Goal: Task Accomplishment & Management: Use online tool/utility

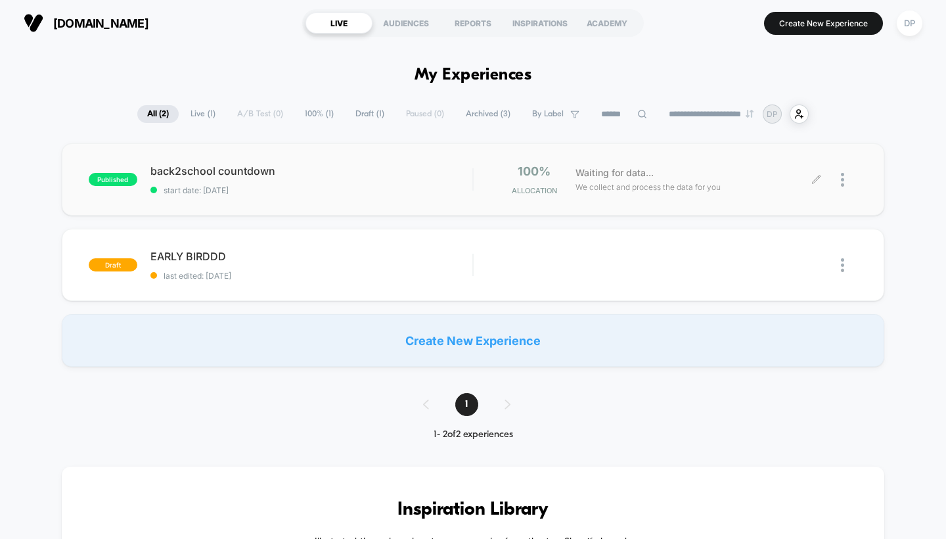
click at [849, 180] on div at bounding box center [849, 179] width 16 height 31
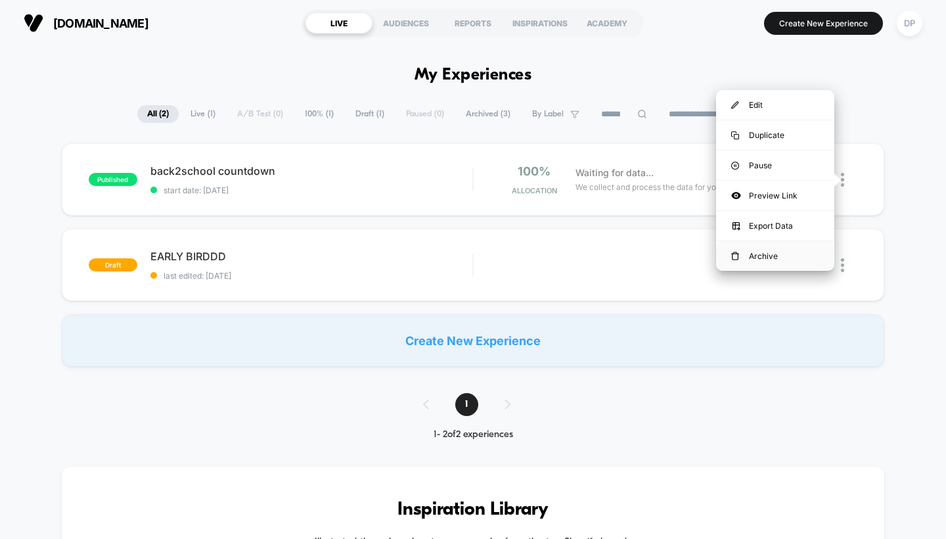
click at [778, 250] on div "Archive" at bounding box center [775, 256] width 118 height 30
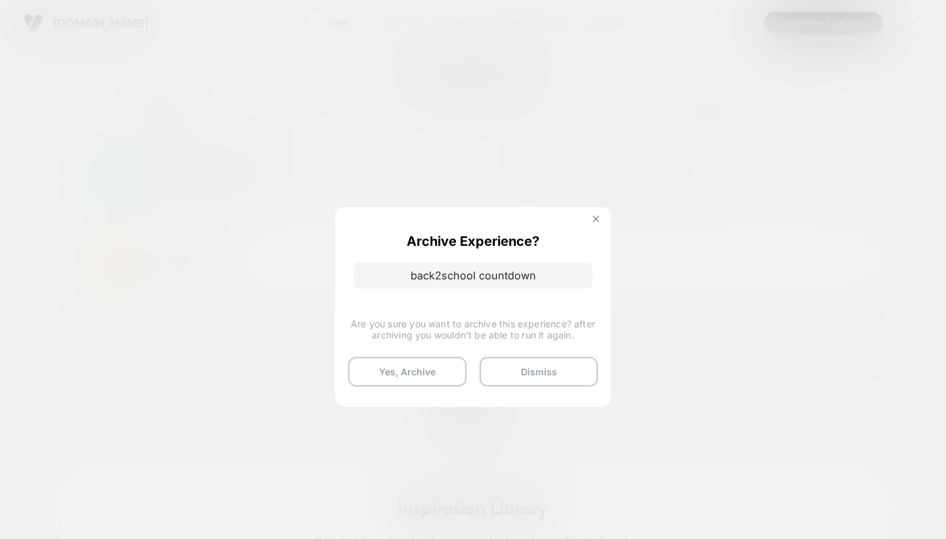
click at [593, 215] on button at bounding box center [596, 220] width 14 height 11
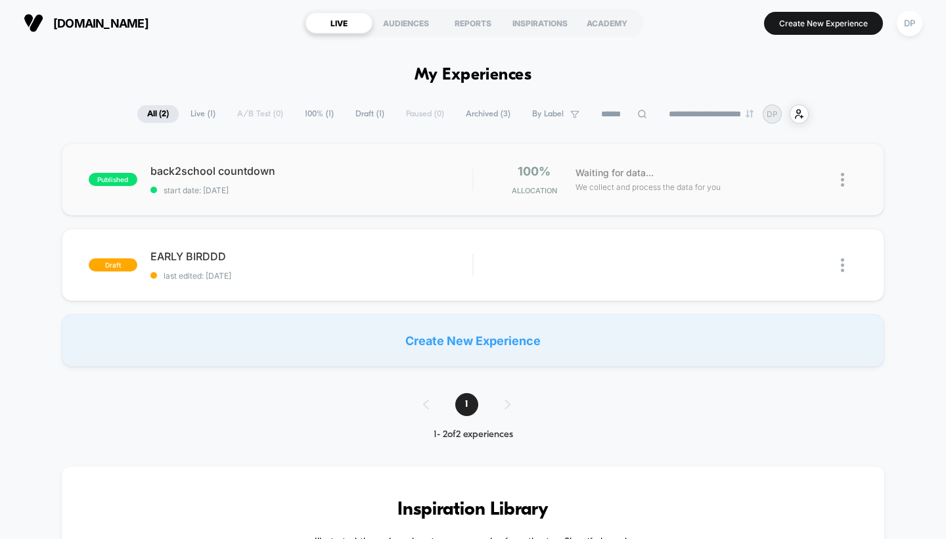
click at [844, 183] on img at bounding box center [842, 180] width 3 height 14
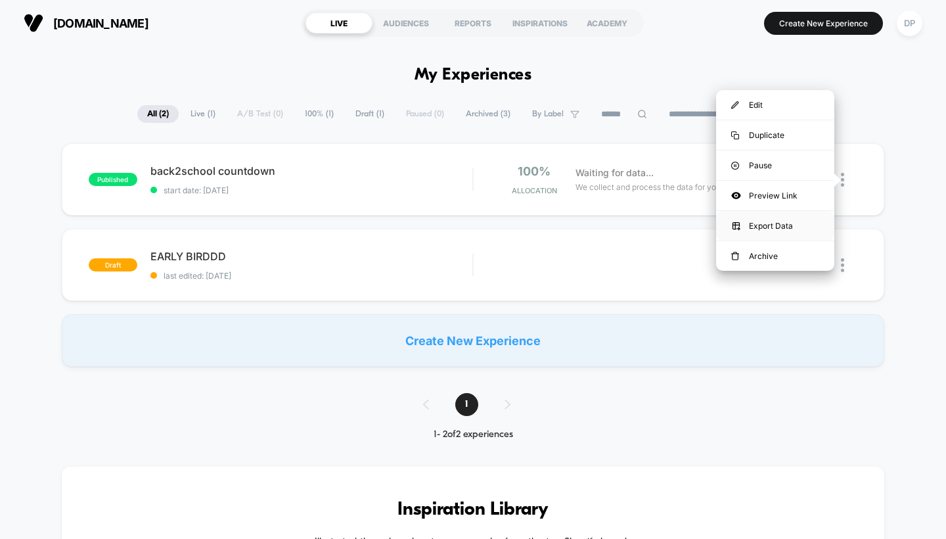
click at [790, 223] on div "Export Data" at bounding box center [775, 226] width 118 height 30
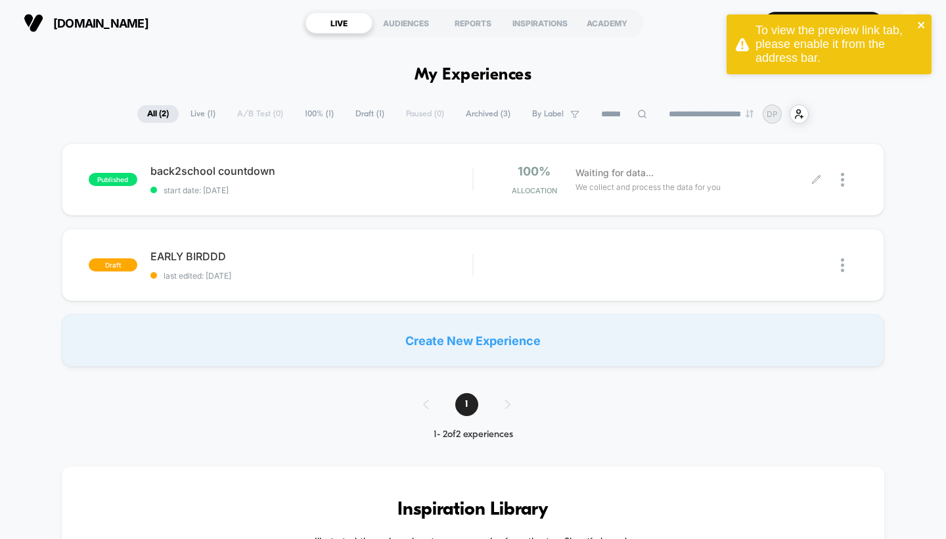
click at [917, 24] on icon "close" at bounding box center [921, 25] width 9 height 11
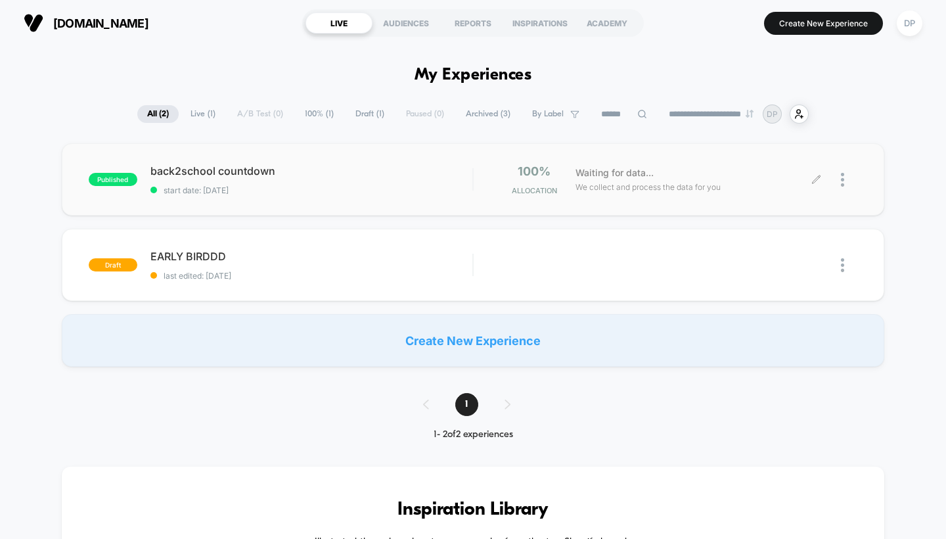
click at [840, 181] on div at bounding box center [837, 179] width 41 height 31
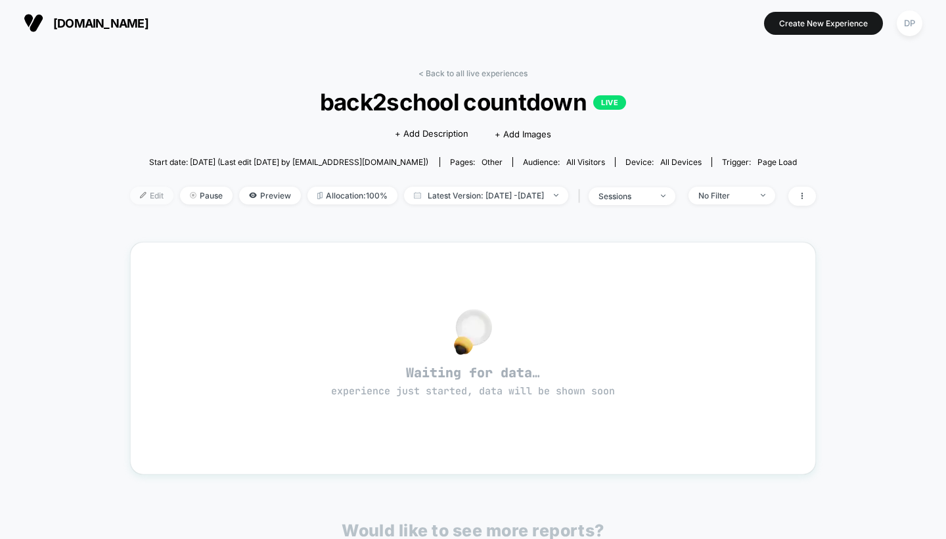
click at [137, 193] on span "Edit" at bounding box center [151, 196] width 43 height 18
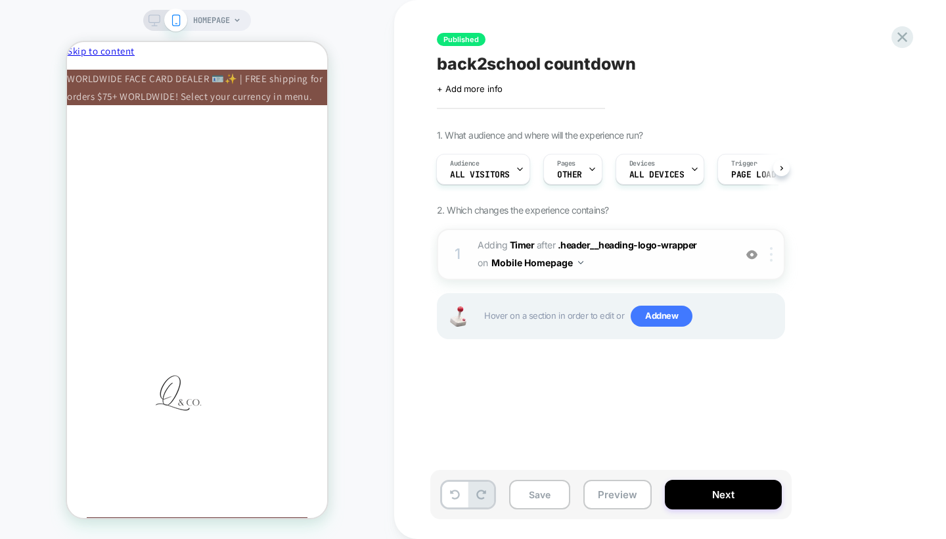
click at [776, 261] on div at bounding box center [774, 254] width 22 height 14
click at [516, 169] on icon at bounding box center [520, 169] width 9 height 9
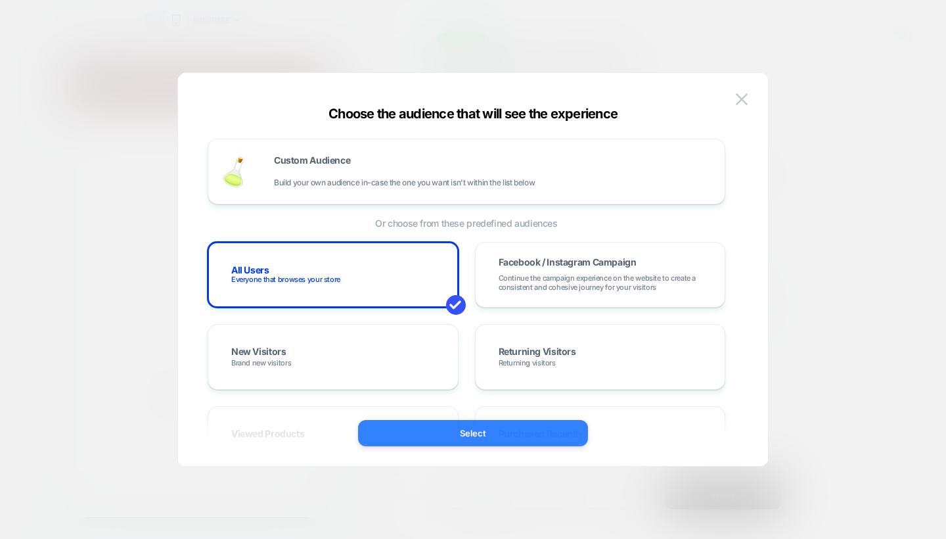
click at [569, 435] on button "Select" at bounding box center [473, 433] width 230 height 26
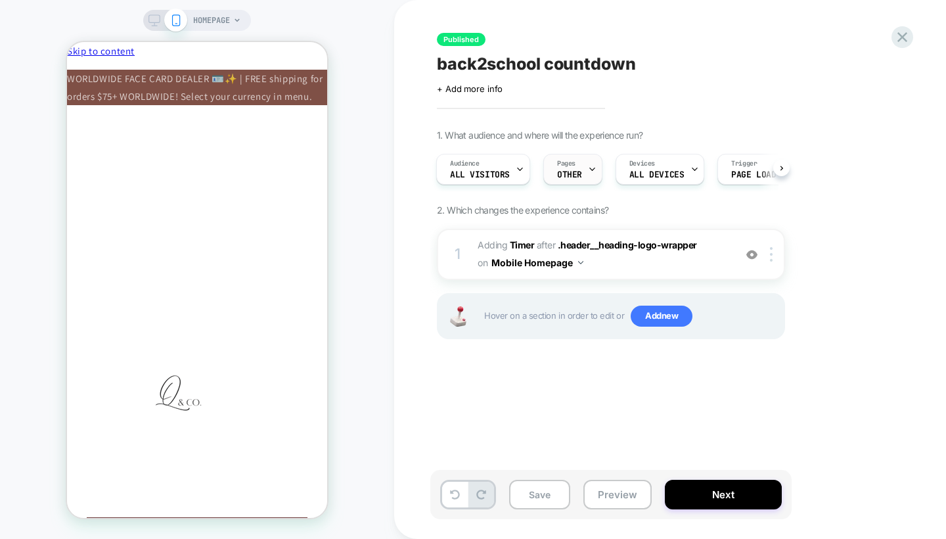
click at [582, 169] on div "Pages OTHER" at bounding box center [569, 169] width 51 height 30
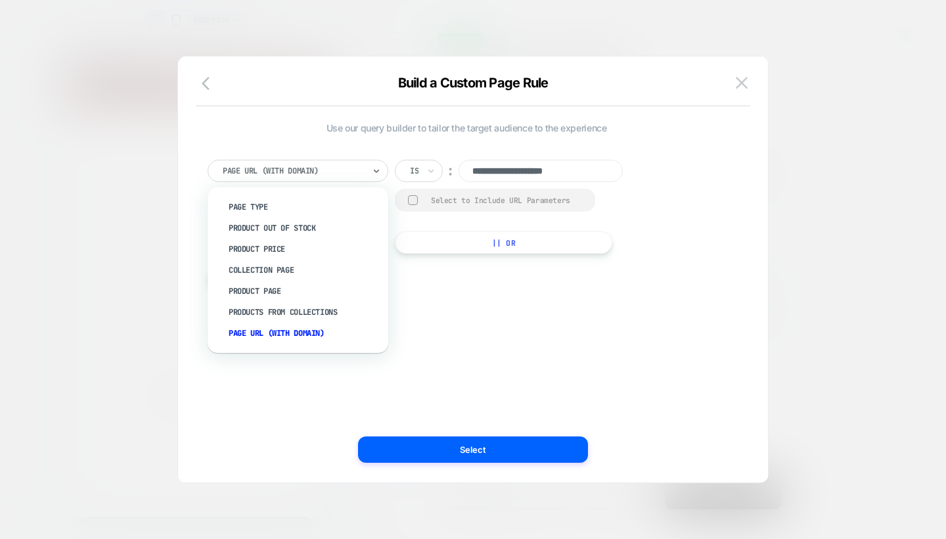
click at [340, 165] on div at bounding box center [293, 171] width 141 height 12
click at [530, 351] on div "**********" at bounding box center [466, 269] width 550 height 373
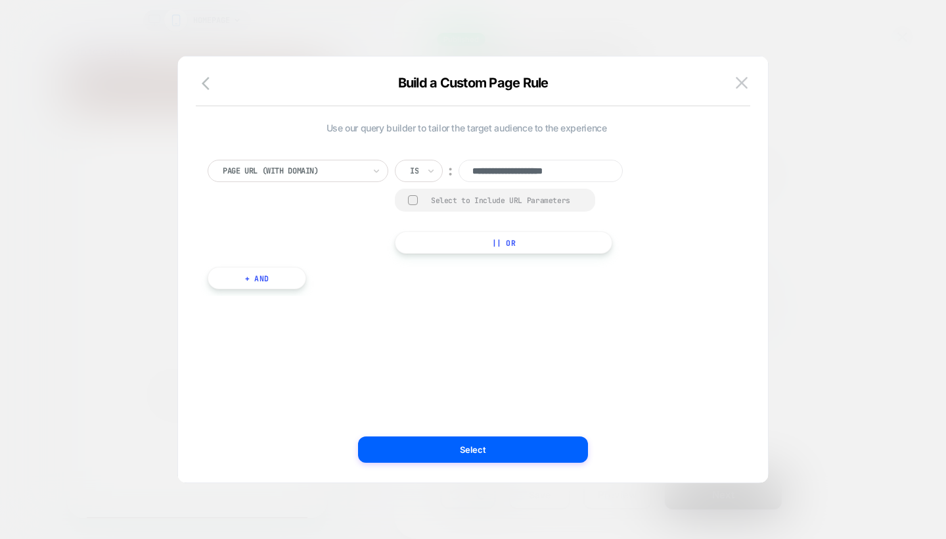
click at [410, 198] on div at bounding box center [413, 200] width 10 height 10
click at [410, 198] on rect at bounding box center [413, 200] width 11 height 11
click at [746, 79] on img at bounding box center [742, 82] width 12 height 11
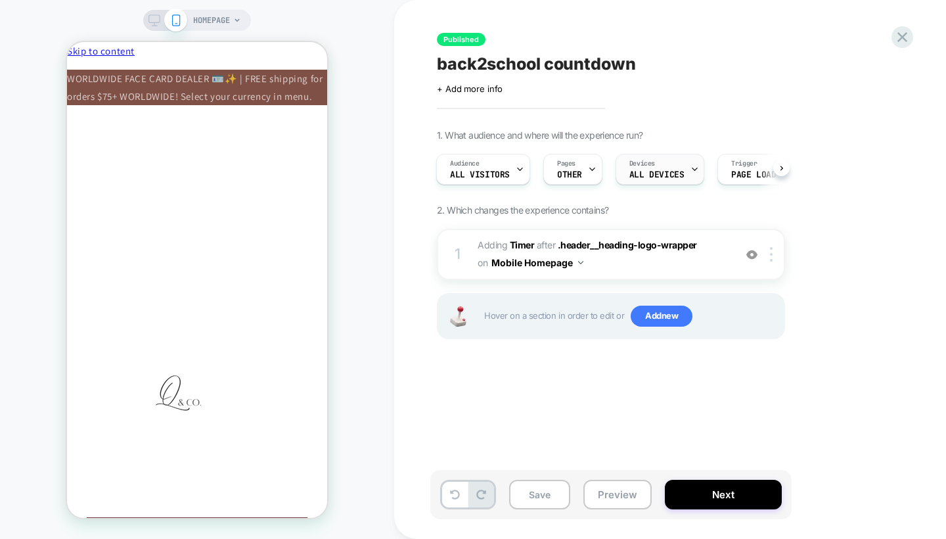
click at [678, 168] on div "Devices ALL DEVICES" at bounding box center [656, 169] width 81 height 30
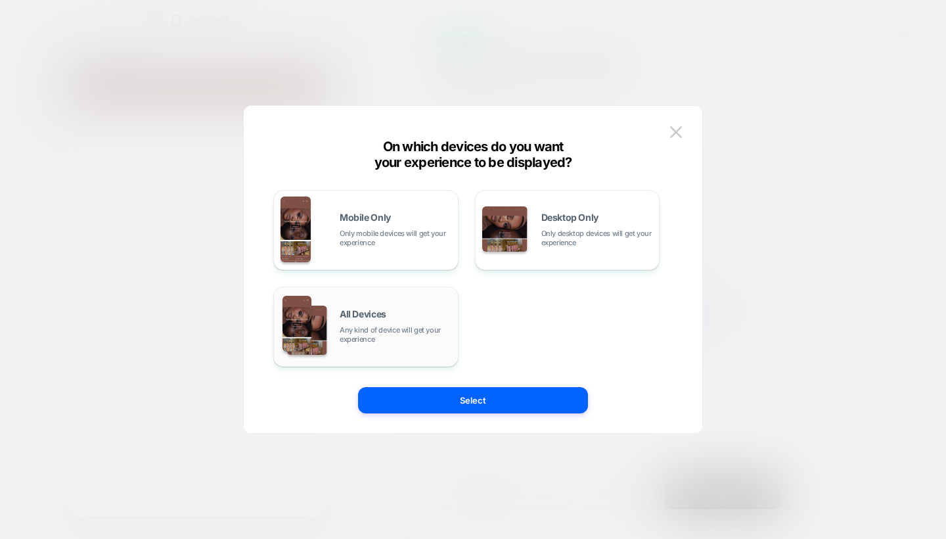
click at [393, 330] on span "Any kind of device will get your experience" at bounding box center [396, 334] width 112 height 18
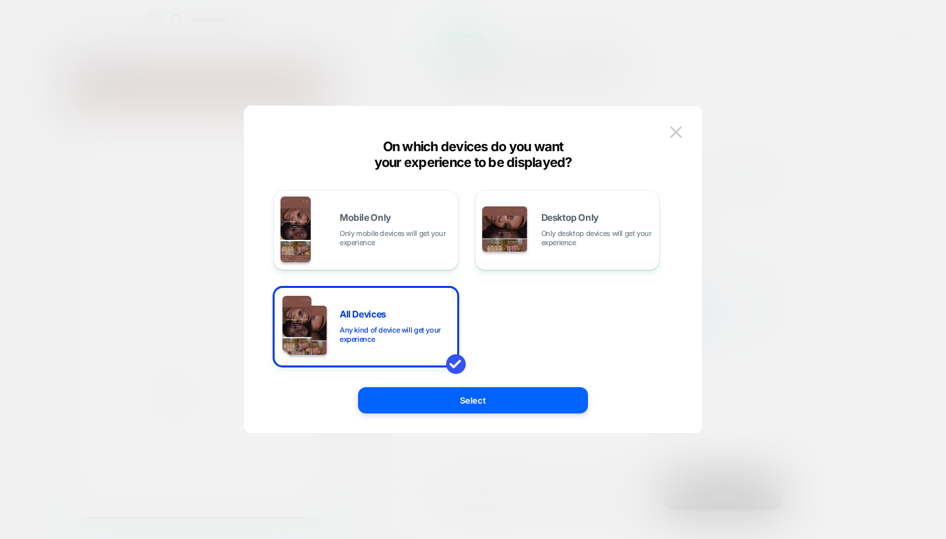
click at [424, 418] on div "Mobile Only Only mobile devices will get your experience Desktop Only Only desk…" at bounding box center [472, 276] width 419 height 314
click at [424, 413] on div "Mobile Only Only mobile devices will get your experience Desktop Only Only desk…" at bounding box center [472, 276] width 419 height 314
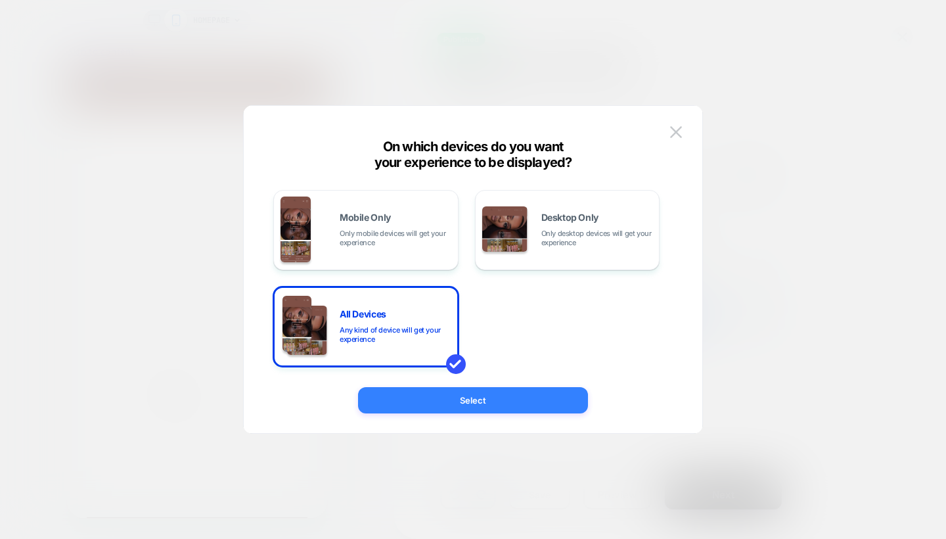
click at [422, 406] on button "Select" at bounding box center [473, 400] width 230 height 26
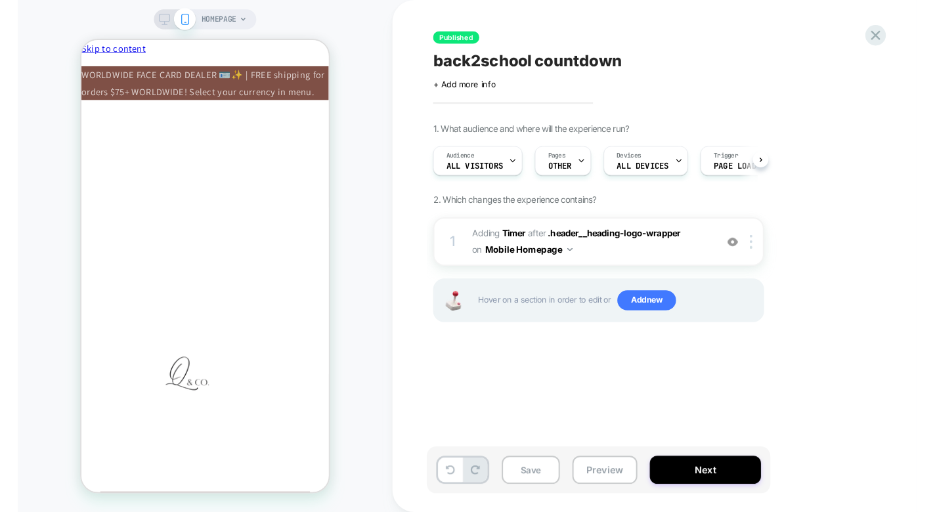
scroll to position [0, 39]
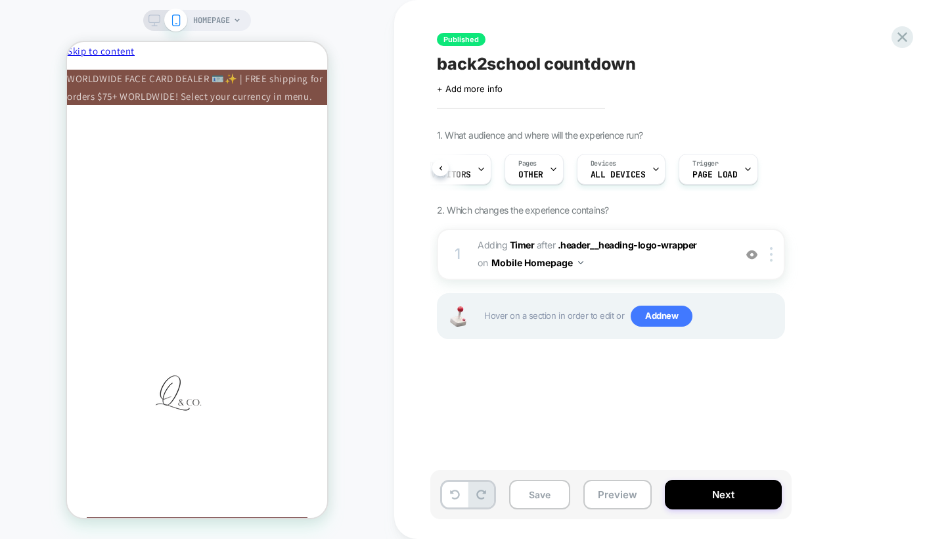
click at [786, 175] on div "1. What audience and where will the experience run? Audience All Visitors Pages…" at bounding box center [677, 250] width 480 height 242
click at [702, 167] on span "Trigger" at bounding box center [705, 163] width 26 height 9
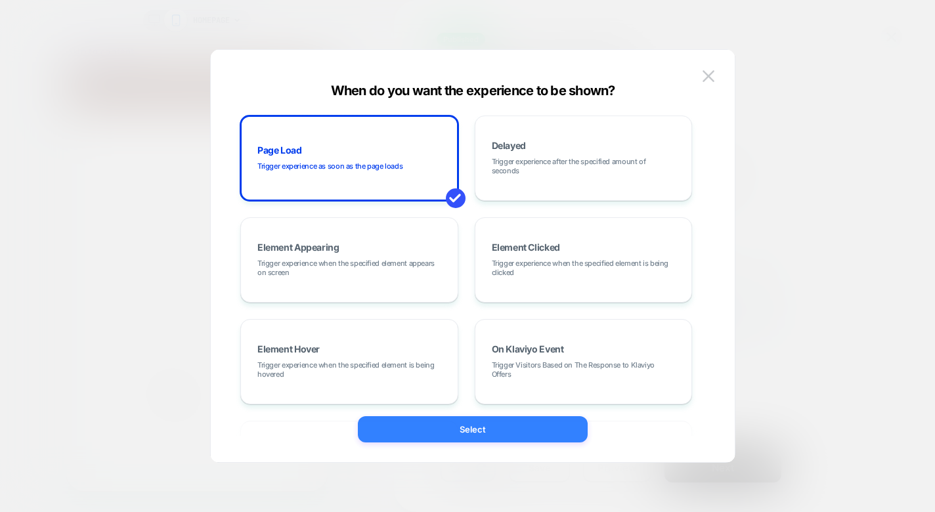
click at [531, 422] on button "Select" at bounding box center [473, 429] width 230 height 26
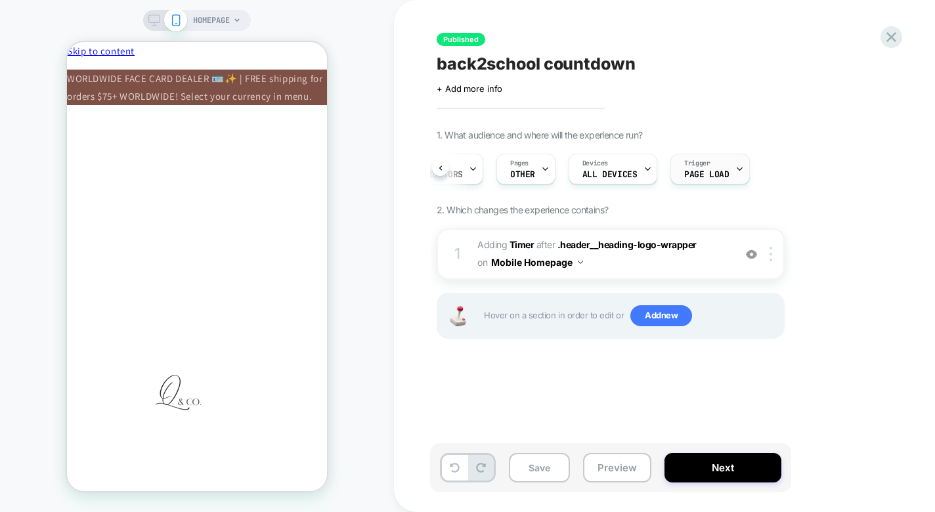
scroll to position [0, 47]
click at [728, 462] on button "Next" at bounding box center [723, 468] width 117 height 30
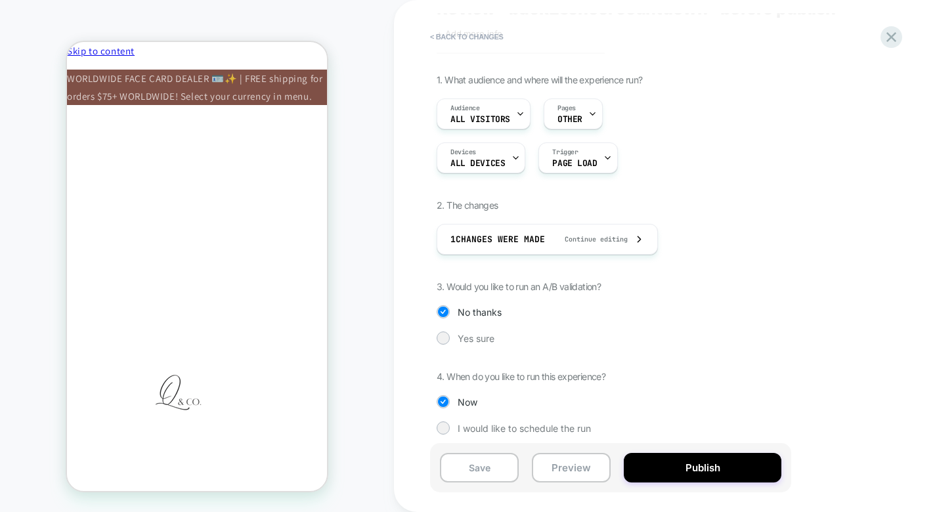
scroll to position [62, 0]
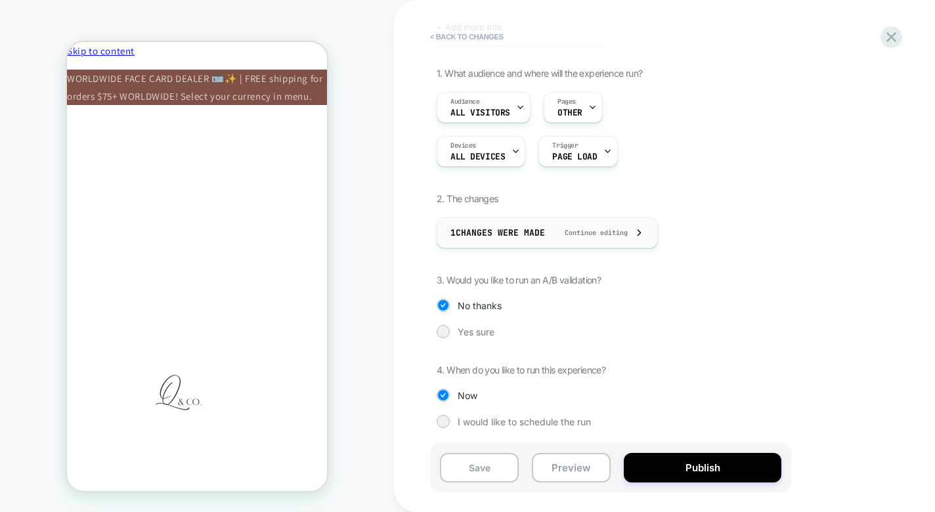
click at [587, 222] on div "1 Changes were made Continue editing" at bounding box center [548, 233] width 194 height 30
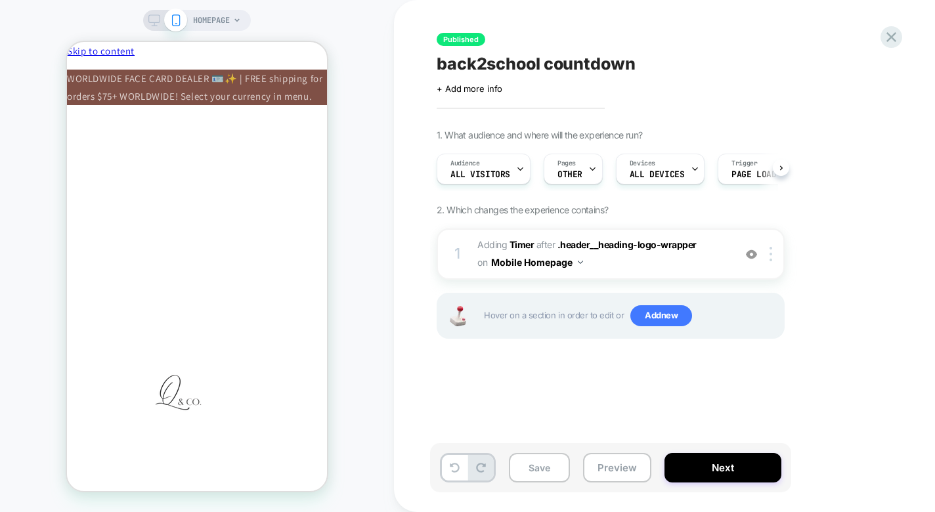
scroll to position [0, 1]
click at [908, 26] on div "Published back2school countdown Click to edit experience details + Add more inf…" at bounding box center [676, 256] width 493 height 486
click at [897, 37] on icon at bounding box center [892, 37] width 18 height 18
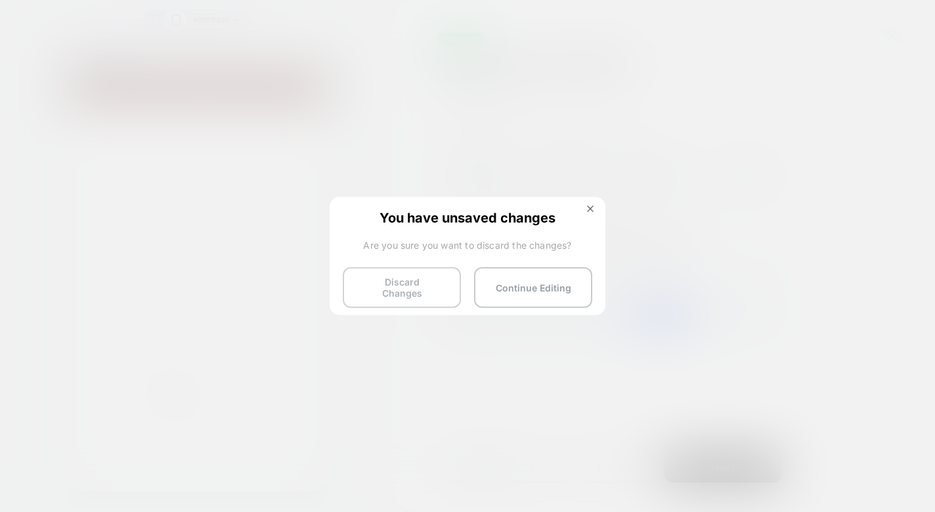
click at [391, 279] on button "Discard Changes" at bounding box center [402, 287] width 118 height 41
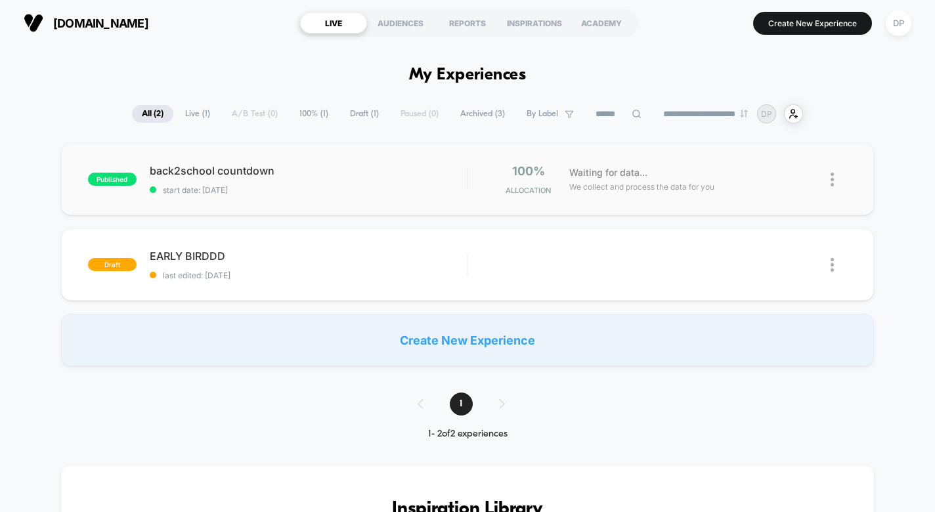
click at [527, 197] on div "published back2school countdown start date: [DATE] 100% Allocation Waiting for …" at bounding box center [468, 179] width 814 height 72
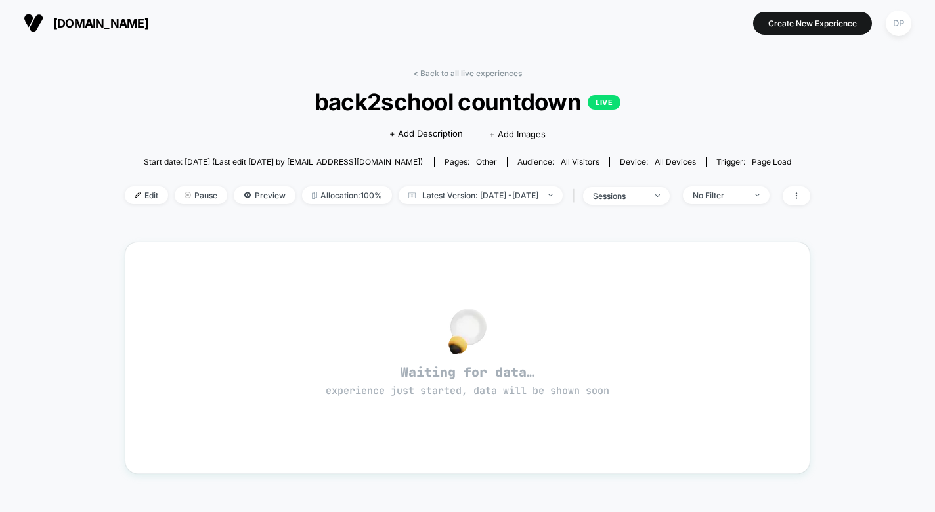
click at [811, 184] on div "< Back to all live experiences back2school countdown LIVE Click to edit experie…" at bounding box center [468, 145] width 686 height 154
click at [811, 202] on span at bounding box center [797, 196] width 28 height 19
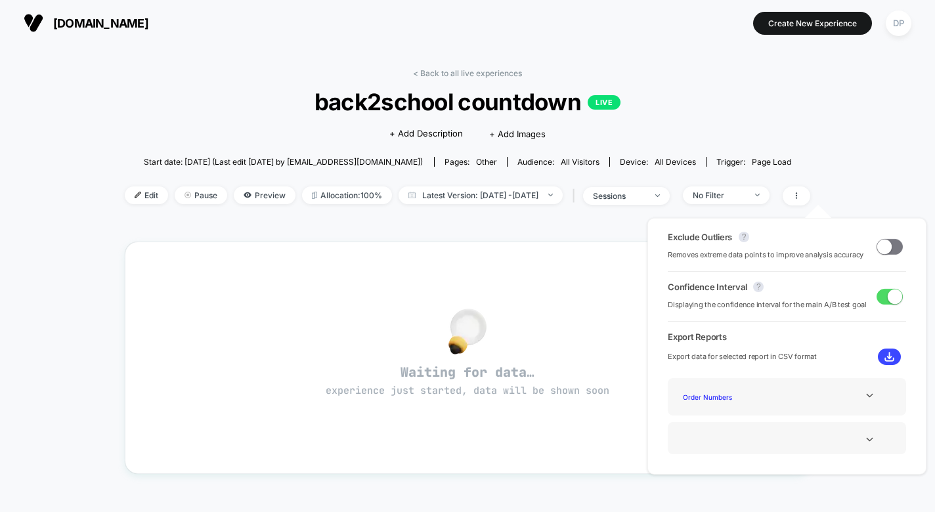
click at [361, 235] on div "< Back to all live experiences back2school countdown LIVE Click to edit experie…" at bounding box center [468, 399] width 686 height 681
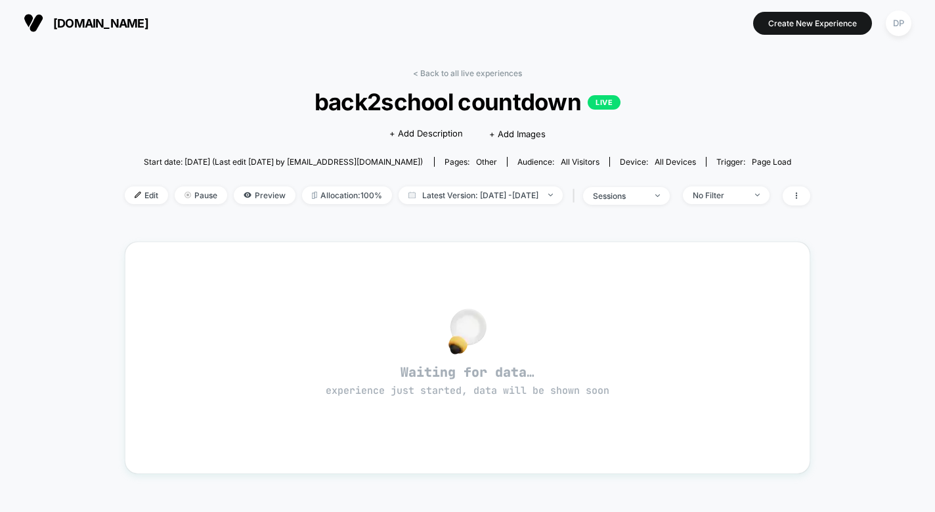
click at [679, 210] on div "< Back to all live experiences back2school countdown LIVE Click to edit experie…" at bounding box center [468, 145] width 686 height 154
click at [670, 196] on span "sessions" at bounding box center [626, 196] width 87 height 18
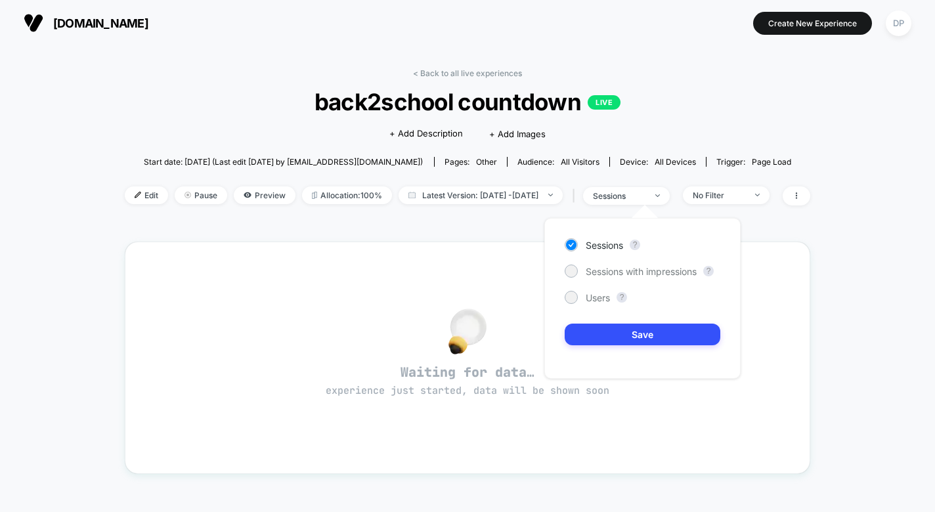
click at [907, 237] on div "< Back to all live experiences back2school countdown LIVE Click to edit experie…" at bounding box center [467, 413] width 935 height 734
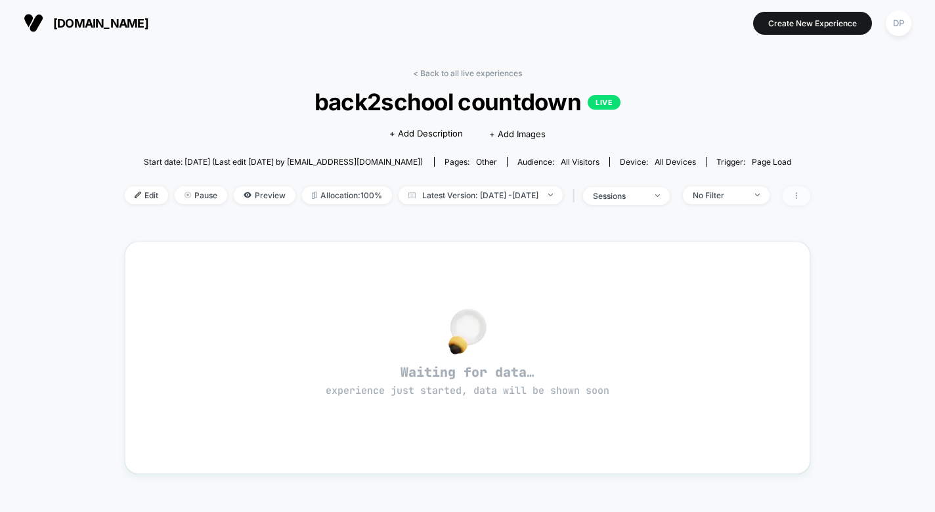
click at [811, 200] on span at bounding box center [797, 196] width 28 height 19
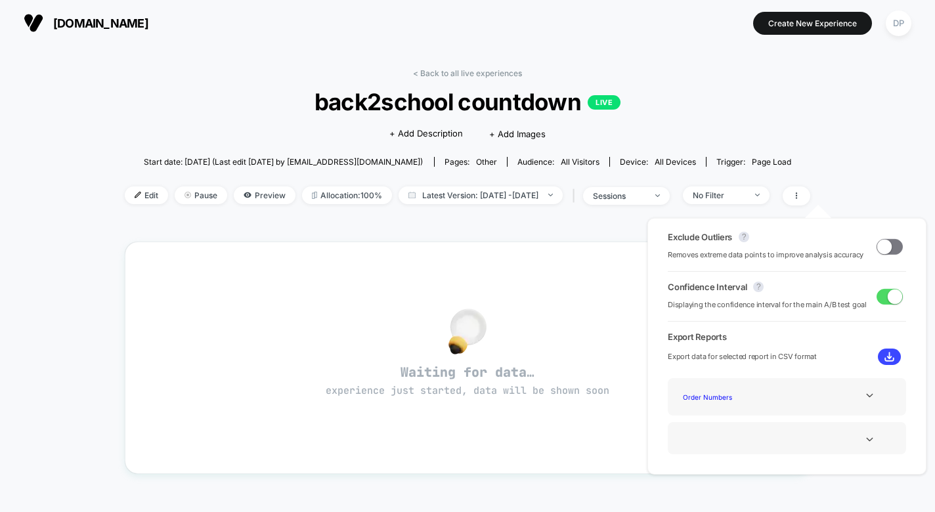
click at [95, 210] on div "< Back to all live experiences back2school countdown LIVE Click to edit experie…" at bounding box center [467, 413] width 935 height 734
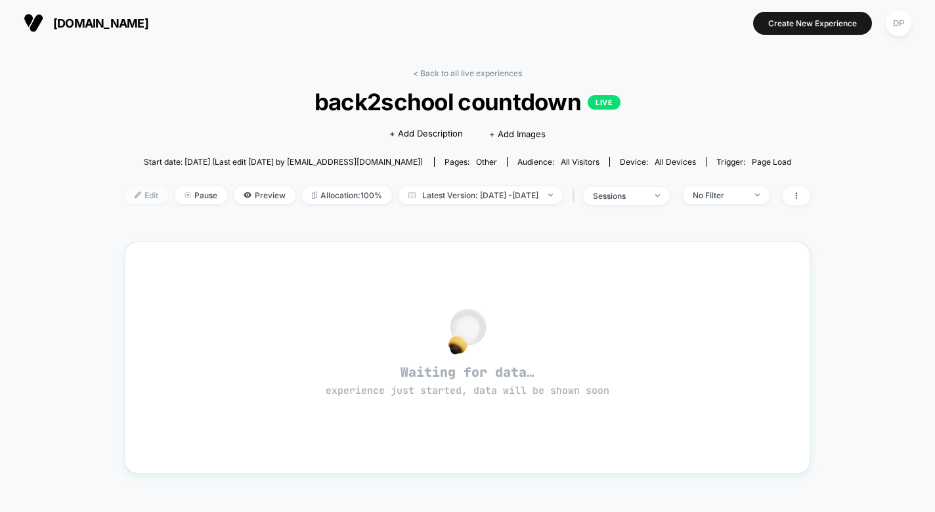
click at [125, 202] on span "Edit" at bounding box center [146, 196] width 43 height 18
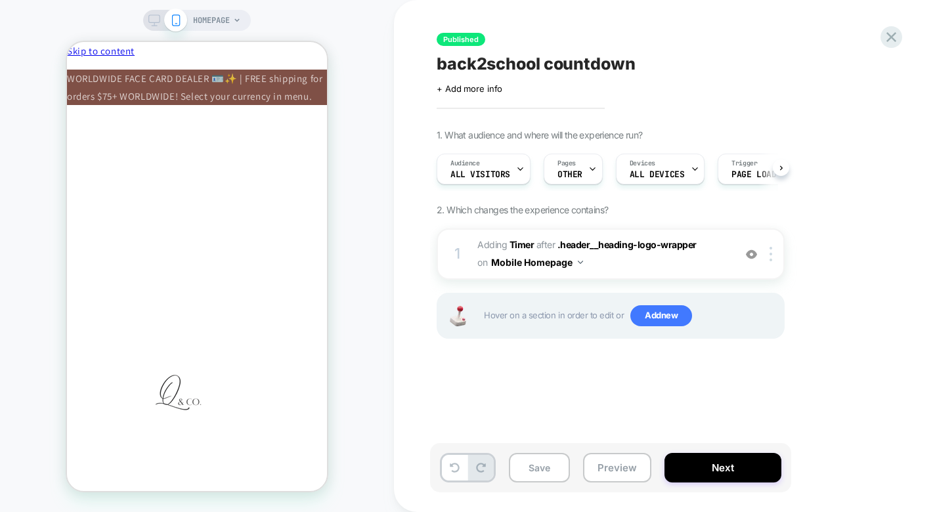
scroll to position [0, 1]
click at [891, 43] on icon at bounding box center [892, 37] width 18 height 18
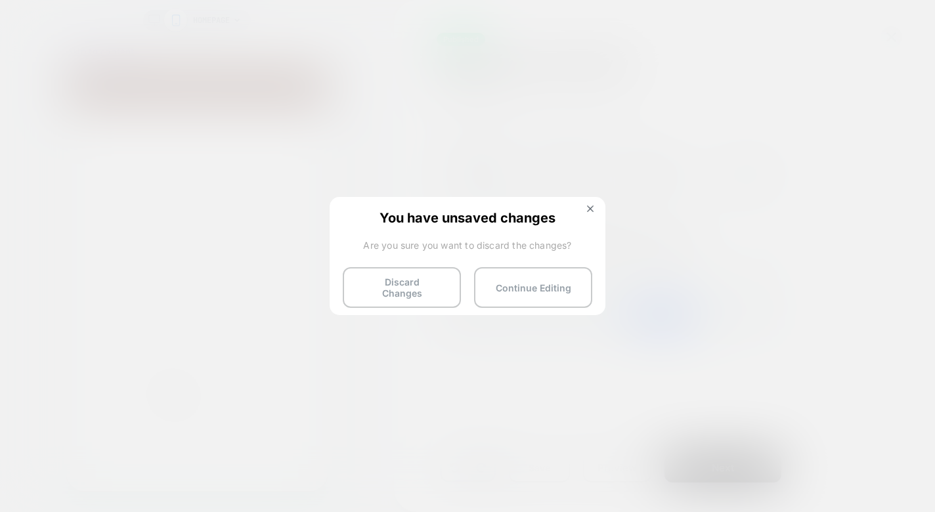
click at [386, 307] on div "You have unsaved changes Are you sure you want to discard the changes? Discard …" at bounding box center [468, 255] width 276 height 116
click at [386, 295] on button "Discard Changes" at bounding box center [402, 287] width 118 height 41
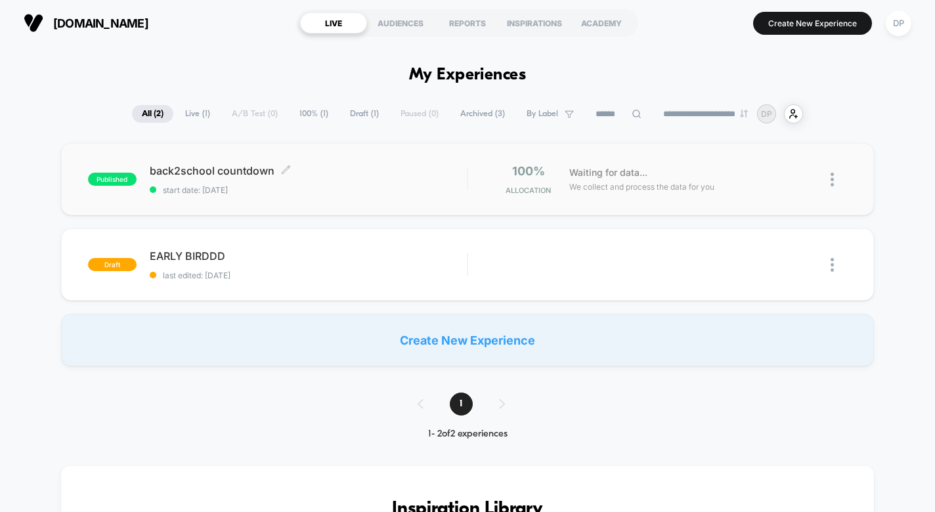
click at [292, 171] on span "back2school countdown Click to edit experience details" at bounding box center [309, 170] width 318 height 13
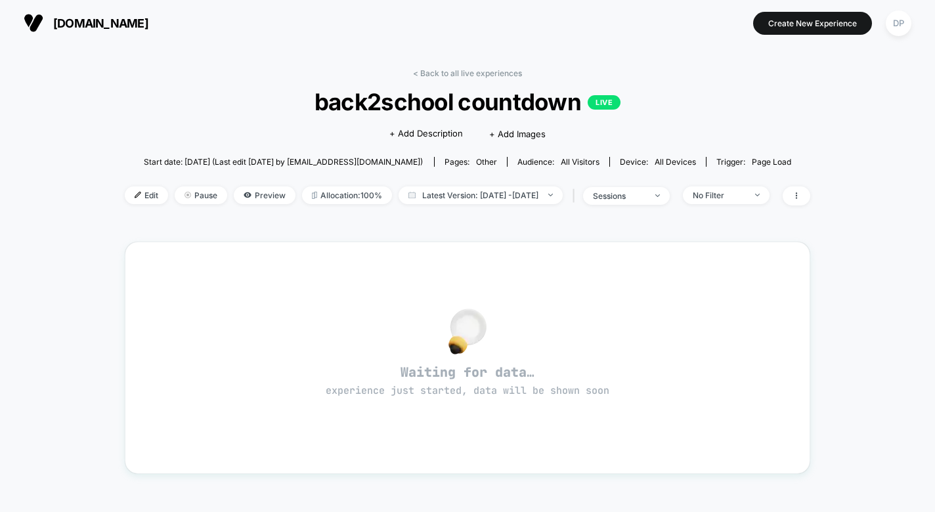
click at [103, 19] on span "[DOMAIN_NAME]" at bounding box center [100, 23] width 95 height 14
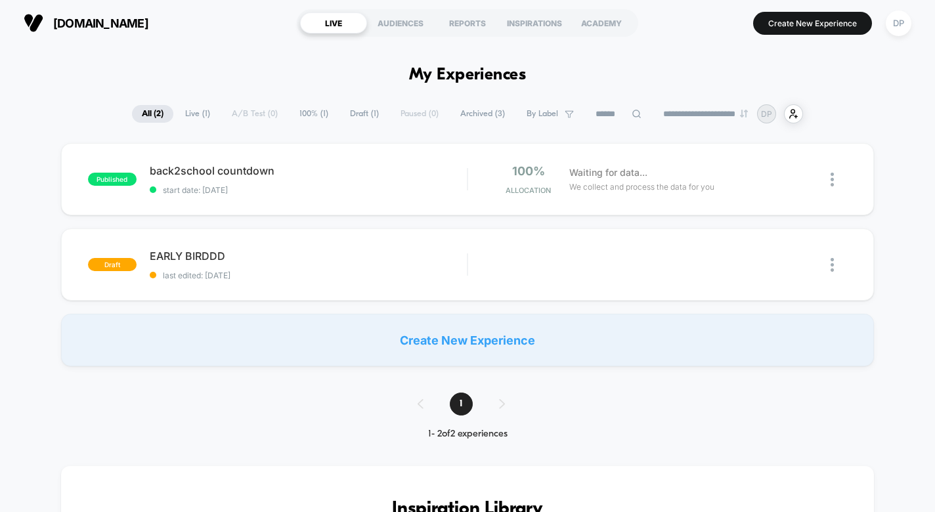
click at [822, 164] on div "published back2school countdown start date: [DATE] 100% Allocation Waiting for …" at bounding box center [468, 179] width 814 height 72
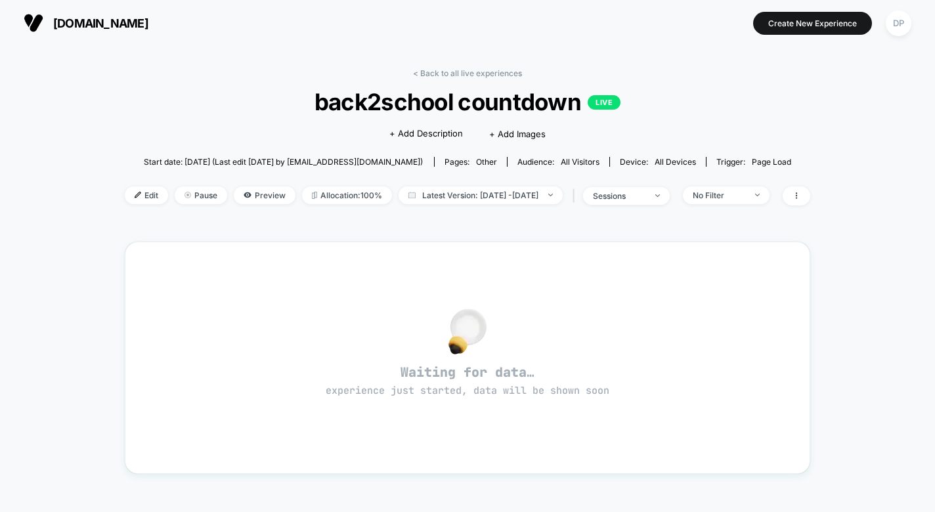
click at [671, 5] on div "[DOMAIN_NAME] Create New Experience DP" at bounding box center [467, 23] width 935 height 46
